Goal: Use online tool/utility: Utilize a website feature to perform a specific function

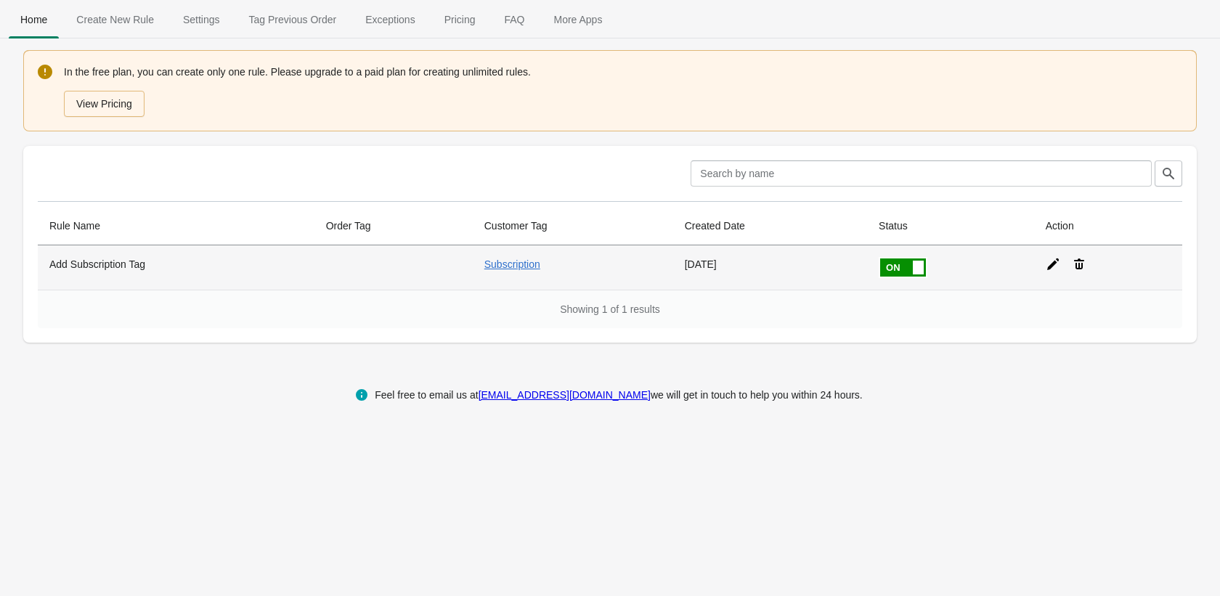
click at [102, 268] on th "Add Subscription Tag" at bounding box center [176, 267] width 277 height 44
click at [1053, 263] on icon at bounding box center [1052, 264] width 15 height 15
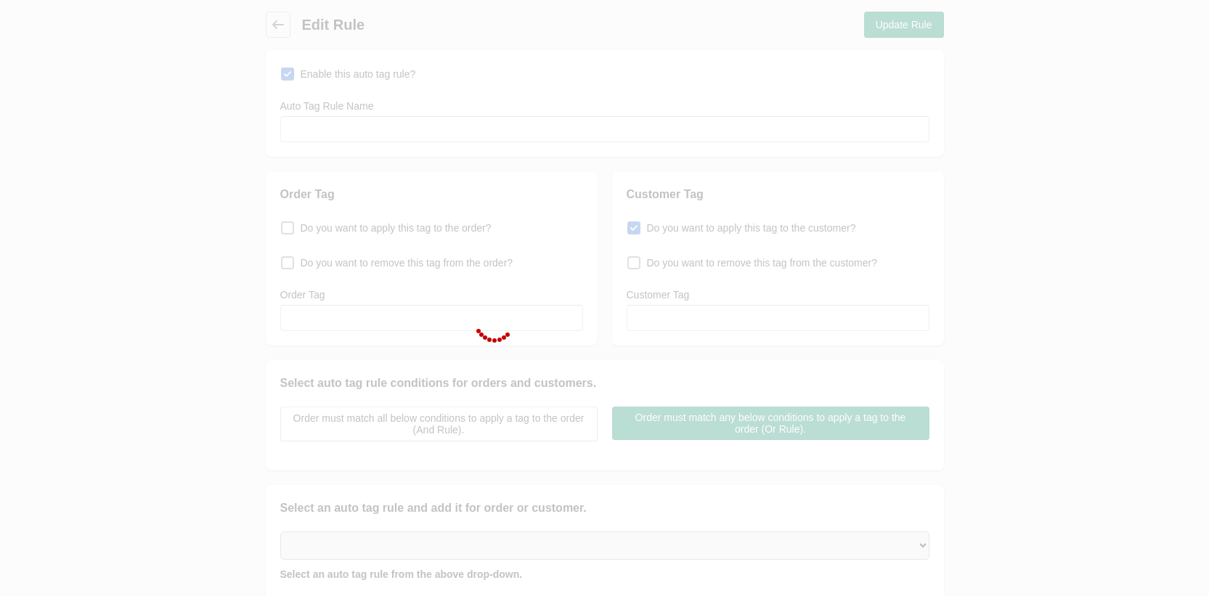
type input "Add Subscription Tag"
checkbox input "true"
type input "Subscription"
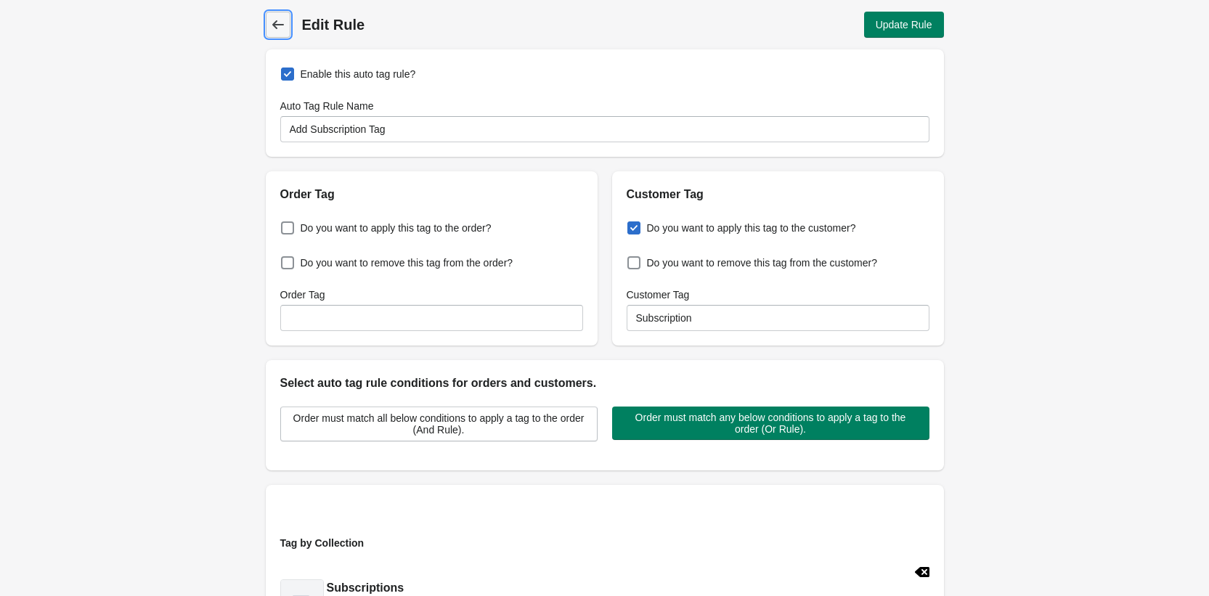
click at [272, 25] on icon at bounding box center [278, 24] width 12 height 9
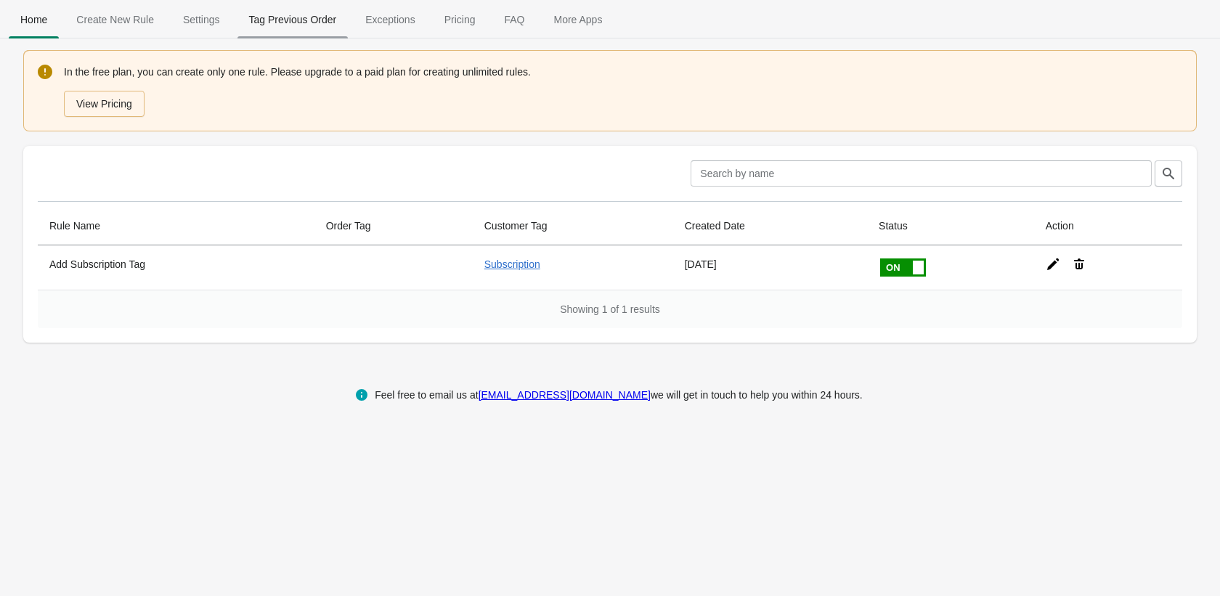
click at [284, 22] on span "Tag Previous Order" at bounding box center [292, 20] width 111 height 26
